Goal: Information Seeking & Learning: Learn about a topic

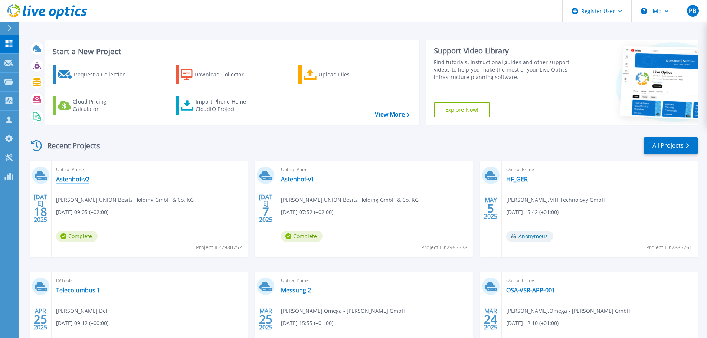
click at [81, 180] on link "Astenhof-v2" at bounding box center [72, 179] width 33 height 7
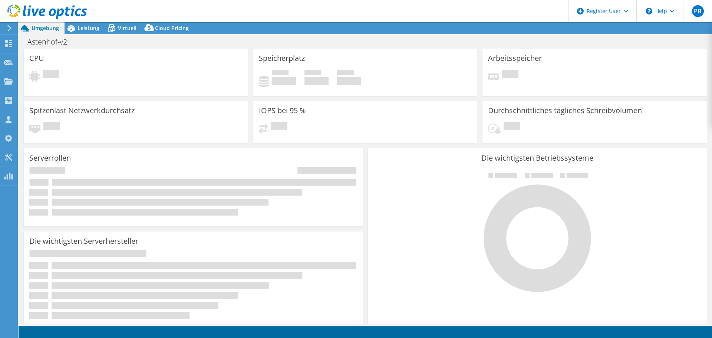
select select "USD"
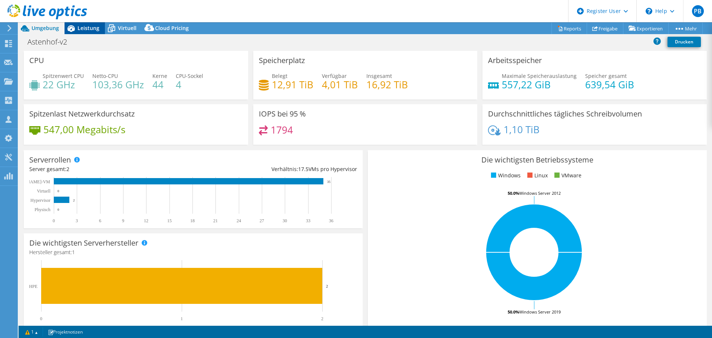
click at [91, 27] on span "Leistung" at bounding box center [89, 27] width 22 height 7
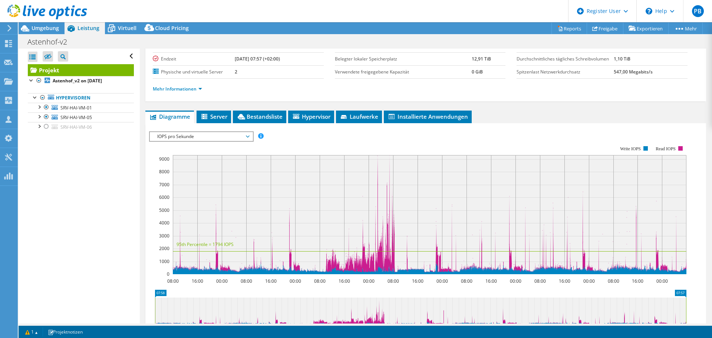
scroll to position [74, 0]
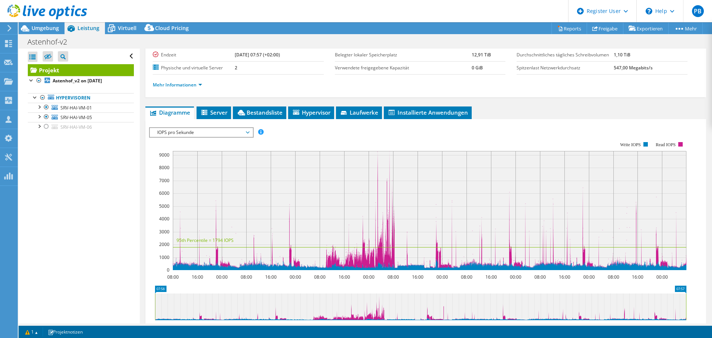
click at [212, 137] on span "IOPS pro Sekunde" at bounding box center [201, 132] width 95 height 9
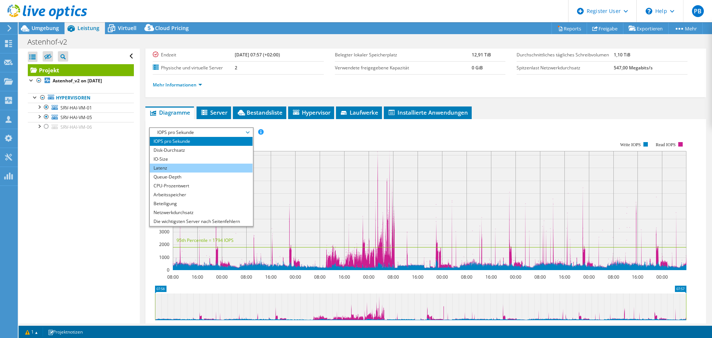
click at [194, 173] on li "Latenz" at bounding box center [201, 168] width 103 height 9
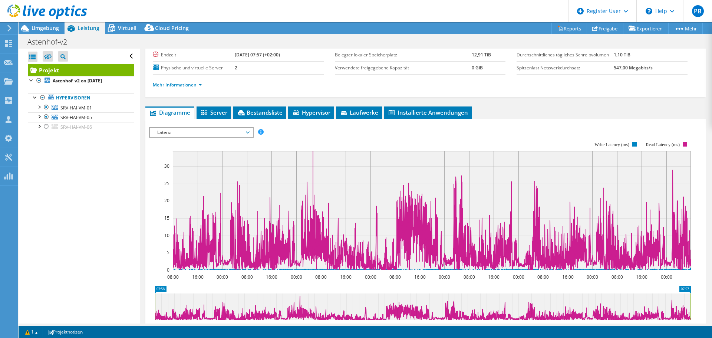
click at [189, 137] on span "Latenz" at bounding box center [201, 132] width 95 height 9
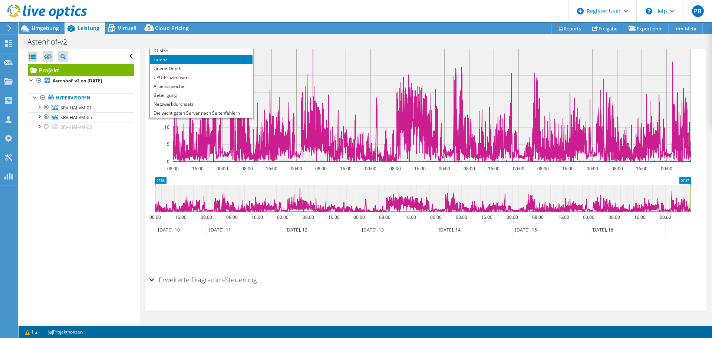
scroll to position [49, 0]
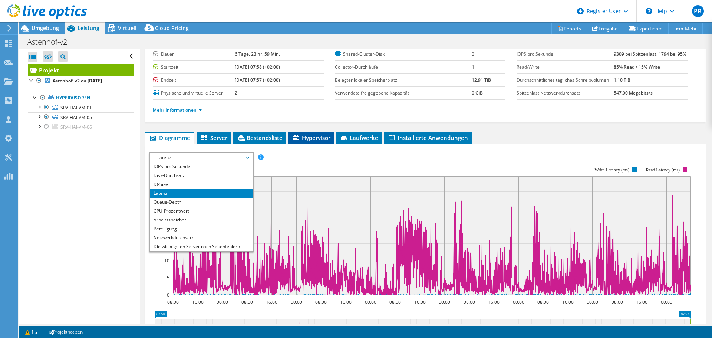
click at [314, 141] on span "Hypervisor" at bounding box center [311, 137] width 39 height 7
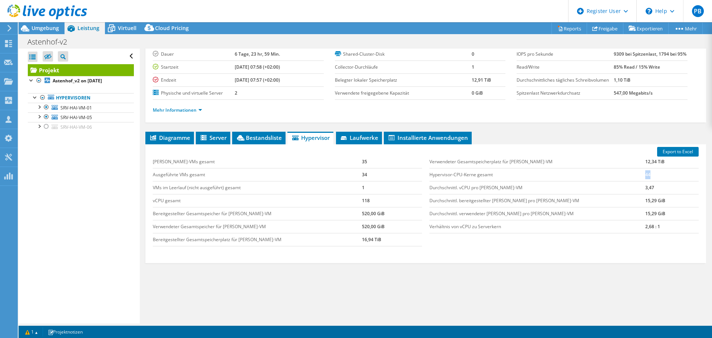
drag, startPoint x: 624, startPoint y: 190, endPoint x: 649, endPoint y: 189, distance: 25.6
click at [649, 181] on tr "Hypervisor-CPU-Kerne gesamt 44" at bounding box center [564, 174] width 269 height 13
click at [646, 181] on td "44" at bounding box center [672, 174] width 53 height 13
drag, startPoint x: 630, startPoint y: 190, endPoint x: 625, endPoint y: 190, distance: 5.9
click at [646, 181] on td "44" at bounding box center [672, 174] width 53 height 13
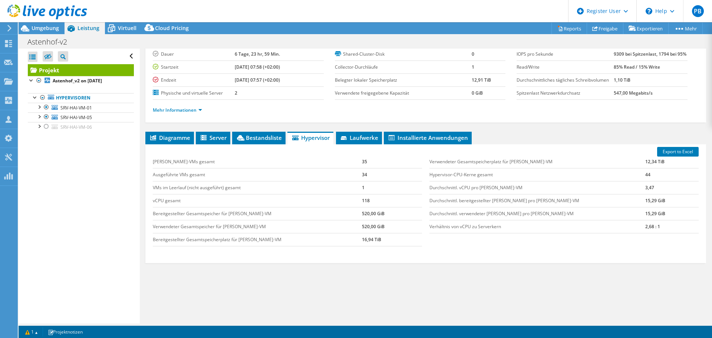
click at [623, 181] on td "Hypervisor-CPU-Kerne gesamt" at bounding box center [538, 174] width 216 height 13
click at [279, 285] on div "Diagramme Server Bestandsliste Hypervisor Laufwerke Cluster-Laufwerke 0 5" at bounding box center [425, 225] width 561 height 186
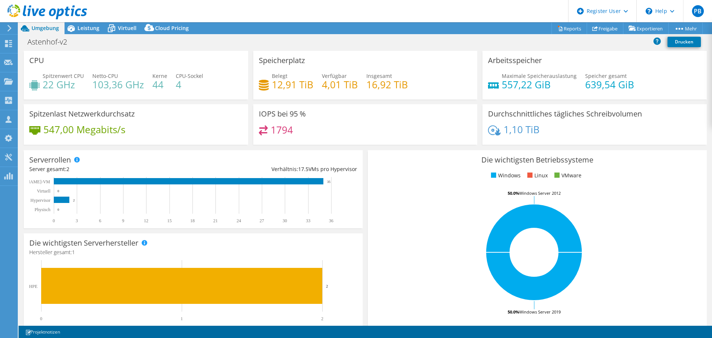
select select "USD"
click at [82, 27] on span "Leistung" at bounding box center [89, 27] width 22 height 7
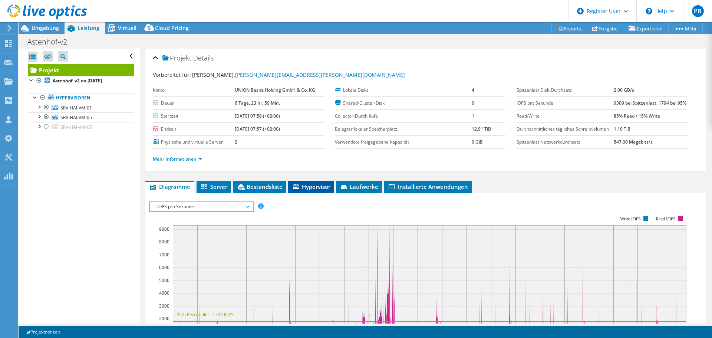
click at [311, 190] on span "Hypervisor" at bounding box center [311, 186] width 39 height 7
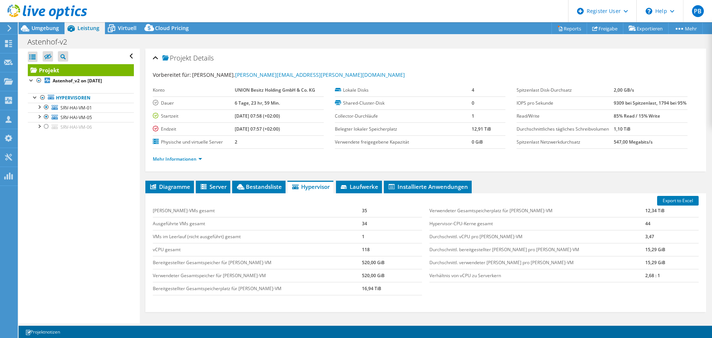
scroll to position [37, 0]
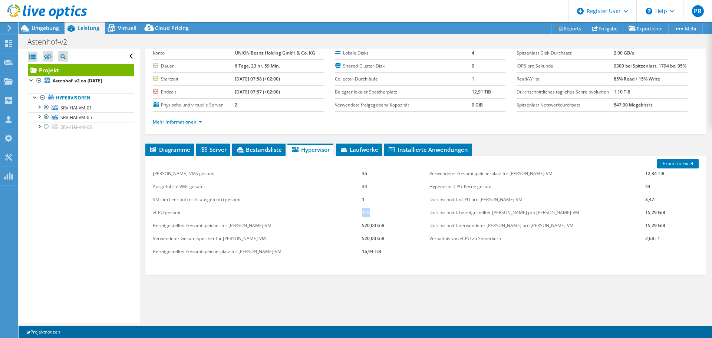
drag, startPoint x: 359, startPoint y: 229, endPoint x: 327, endPoint y: 226, distance: 32.0
click at [327, 219] on tr "vCPU gesamt 118" at bounding box center [287, 212] width 269 height 13
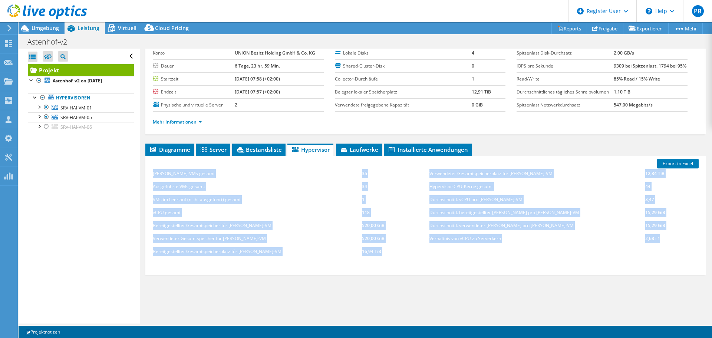
drag, startPoint x: 646, startPoint y: 249, endPoint x: 152, endPoint y: 187, distance: 497.8
click at [152, 187] on div "Gast-VMs gesamt 35 Ausgeführte VMs gesamt 34 VMs im Leerlauf (nicht ausgeführt)…" at bounding box center [426, 213] width 554 height 106
click at [401, 258] on td "16,94 TiB" at bounding box center [392, 251] width 60 height 13
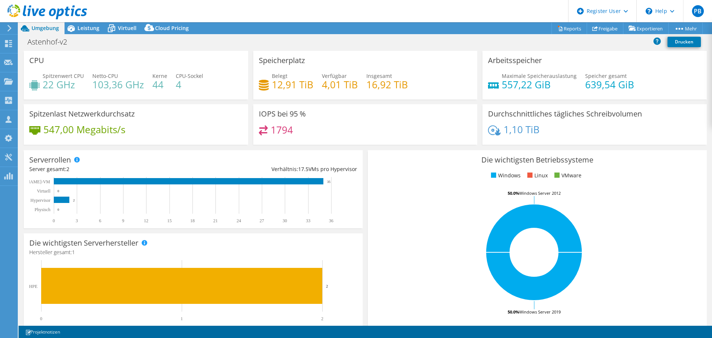
select select "USD"
